Goal: Use online tool/utility: Utilize a website feature to perform a specific function

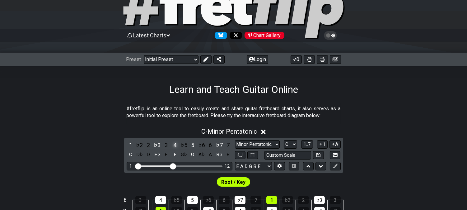
scroll to position [69, 0]
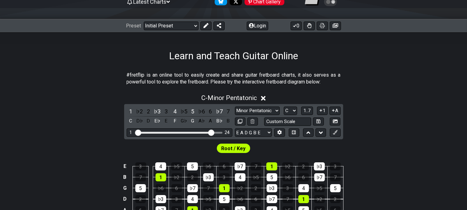
drag, startPoint x: 173, startPoint y: 133, endPoint x: 210, endPoint y: 136, distance: 37.1
click at [210, 132] on input "Visible fret range" at bounding box center [179, 132] width 88 height 0
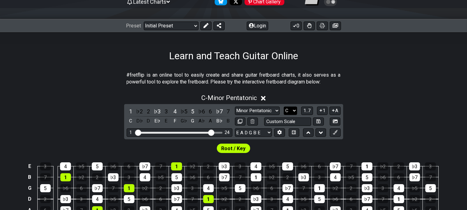
click at [293, 109] on select "A♭ A A♯ B♭ B C C♯ D♭ D D♯ E♭ E F F♯ G♭ G G♯" at bounding box center [290, 110] width 13 height 8
click at [284, 106] on select "A♭ A A♯ B♭ B C C♯ D♭ D D♯ E♭ E F F♯ G♭ G G♯" at bounding box center [290, 110] width 13 height 8
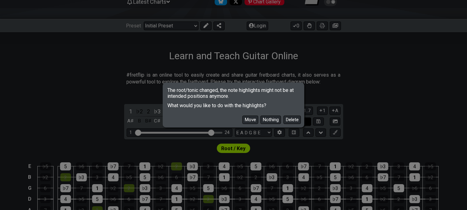
click at [290, 121] on button "Delete" at bounding box center [291, 119] width 17 height 8
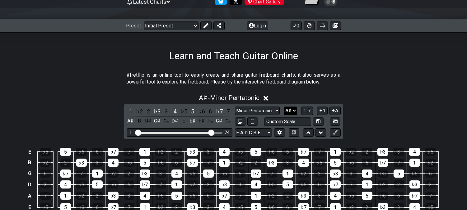
click at [296, 111] on select "A♭ A A♯ B♭ B C C♯ D♭ D D♯ E♭ E F F♯ G♭ G G♯" at bounding box center [290, 110] width 13 height 8
select select "A"
click at [284, 106] on select "A♭ A A♯ B♭ B C C♯ D♭ D D♯ E♭ E F F♯ G♭ G G♯" at bounding box center [290, 110] width 13 height 8
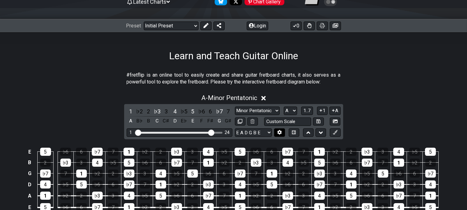
click at [280, 135] on button at bounding box center [279, 132] width 11 height 8
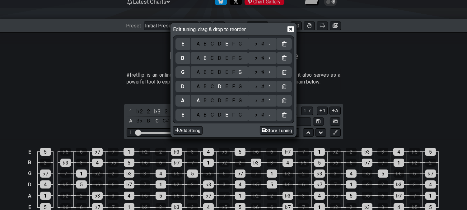
click at [254, 43] on div "♭" at bounding box center [255, 43] width 7 height 7
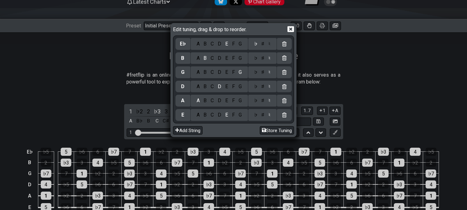
click at [290, 31] on icon at bounding box center [290, 29] width 7 height 6
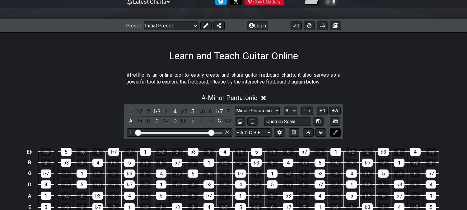
click at [335, 131] on icon at bounding box center [335, 132] width 5 height 5
click at [337, 132] on icon at bounding box center [335, 132] width 5 height 5
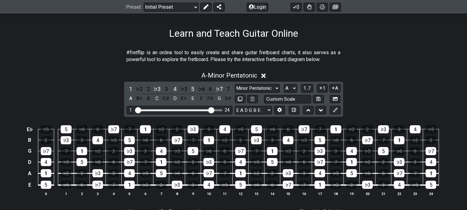
scroll to position [104, 0]
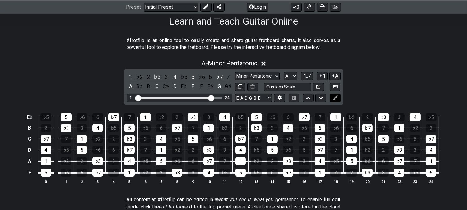
click at [337, 99] on button at bounding box center [335, 98] width 11 height 8
click at [336, 99] on icon at bounding box center [335, 97] width 5 height 5
click at [240, 83] on button at bounding box center [240, 87] width 11 height 8
select select "A"
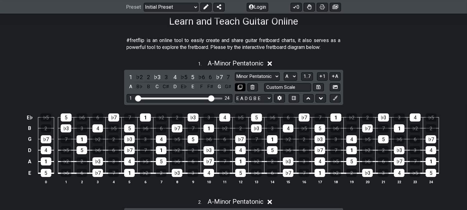
drag, startPoint x: 240, startPoint y: 85, endPoint x: 247, endPoint y: 86, distance: 7.3
click at [240, 85] on icon at bounding box center [240, 87] width 5 height 5
select select "A"
click at [342, 103] on div "1 ♭2 2 ♭3 3 4 ♭5 5 ♭6 6 ♭7 7 A B♭ B C C♯ D E♭ E F F♯ G G♯ Minor Pentatonic Clic…" at bounding box center [233, 87] width 219 height 35
click at [338, 98] on button at bounding box center [335, 98] width 11 height 8
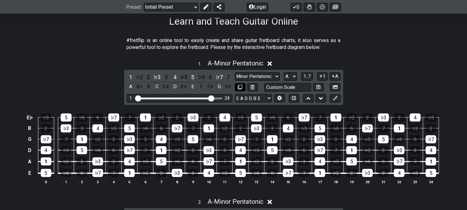
click at [240, 86] on icon at bounding box center [240, 87] width 5 height 5
select select "A"
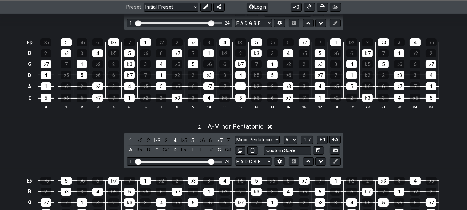
scroll to position [242, 0]
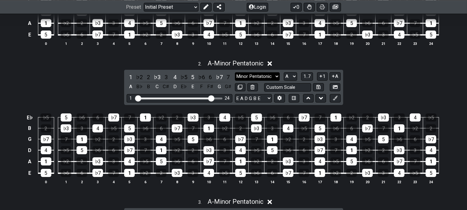
click at [257, 73] on select "Minor Pentatonic Click to edit Minor Pentatonic Major Pentatonic Minor Blues Ma…" at bounding box center [257, 76] width 45 height 8
select select "Minor"
click at [235, 72] on select "Minor Pentatonic Click to edit Minor Pentatonic Major Pentatonic Minor Blues Ma…" at bounding box center [257, 76] width 45 height 8
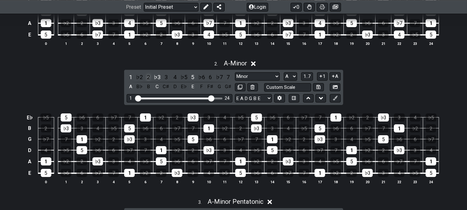
click at [150, 76] on div "2" at bounding box center [148, 77] width 8 height 8
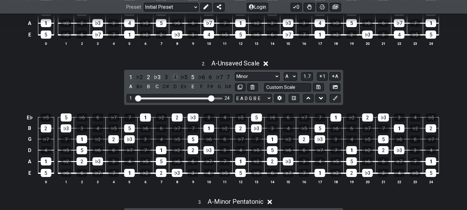
click at [175, 75] on div "4" at bounding box center [175, 77] width 8 height 8
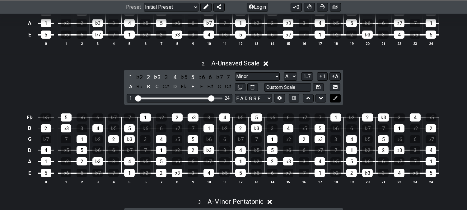
click at [335, 100] on icon at bounding box center [335, 97] width 5 height 5
click at [71, 86] on div "2 . A - Unsaved Scale 1 ♭2 2 ♭3 3 4 ♭5 5 ♭6 6 ♭7 7 A B♭ B C C♯ D E♭ E F F♯ G G♯…" at bounding box center [233, 124] width 467 height 137
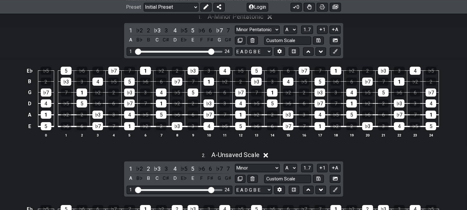
scroll to position [138, 0]
